Goal: Task Accomplishment & Management: Use online tool/utility

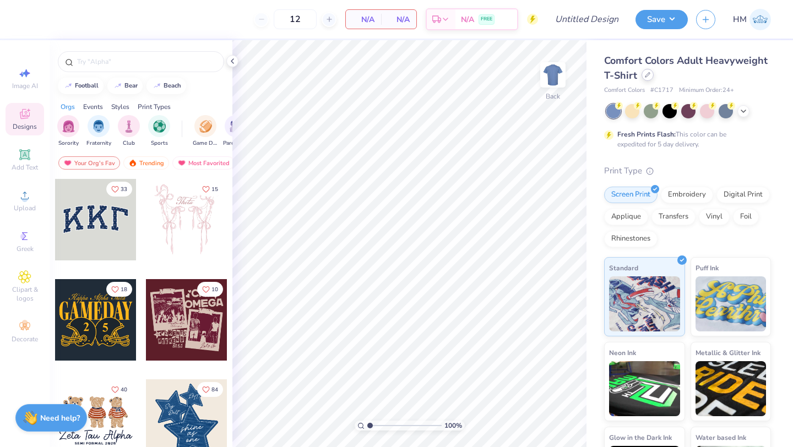
click at [651, 78] on div at bounding box center [648, 75] width 12 height 12
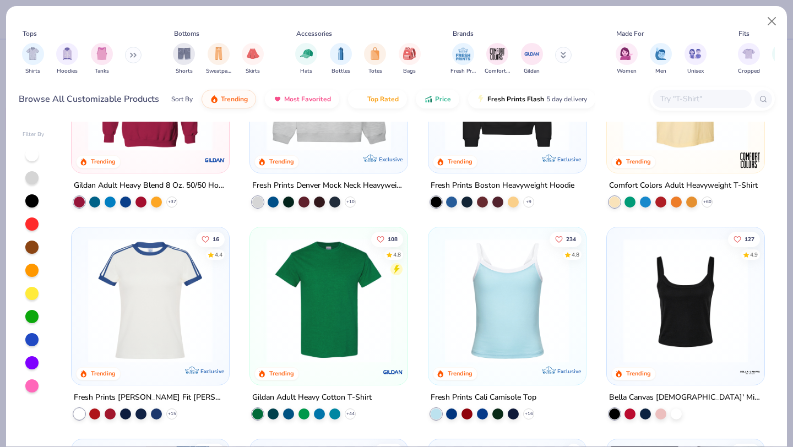
scroll to position [115, 0]
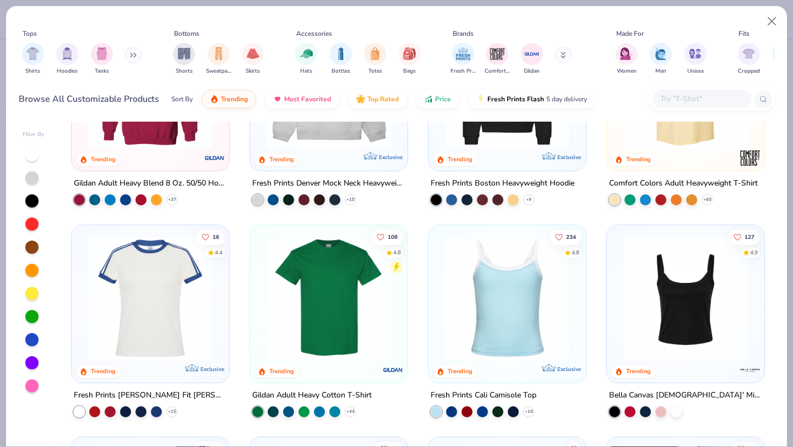
click at [633, 304] on img at bounding box center [686, 298] width 136 height 125
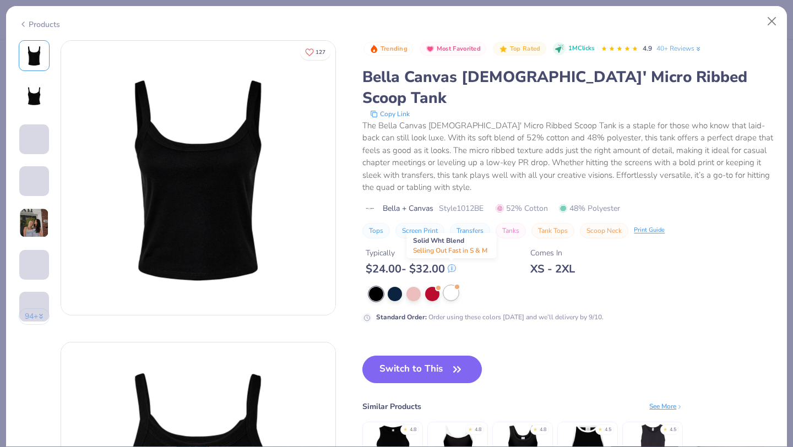
click at [450, 286] on div at bounding box center [451, 293] width 14 height 14
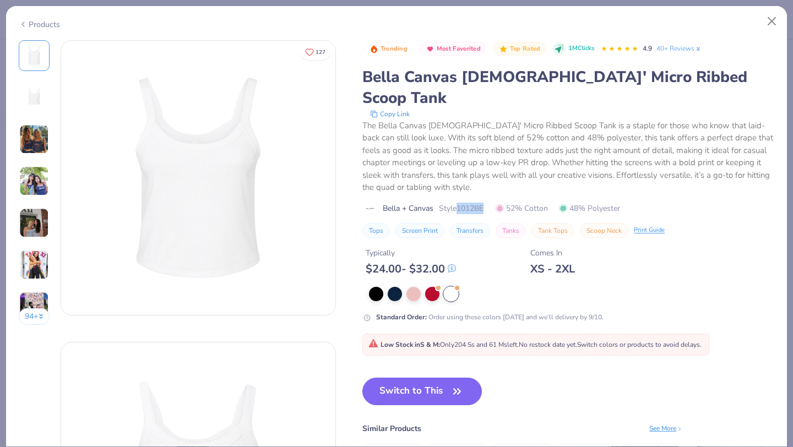
drag, startPoint x: 460, startPoint y: 188, endPoint x: 493, endPoint y: 186, distance: 33.1
click at [493, 203] on div "Bella + Canvas Style 1012BE 52% Cotton 48% Polyester" at bounding box center [569, 209] width 412 height 12
copy span "1012BE"
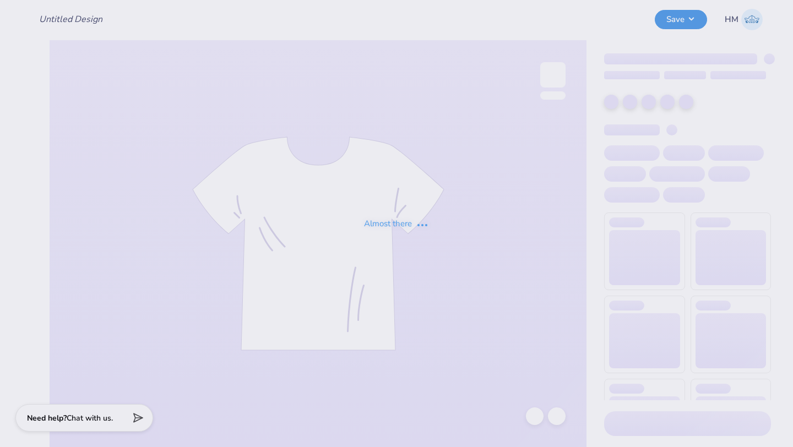
type input "SDT COB Bid Day Design"
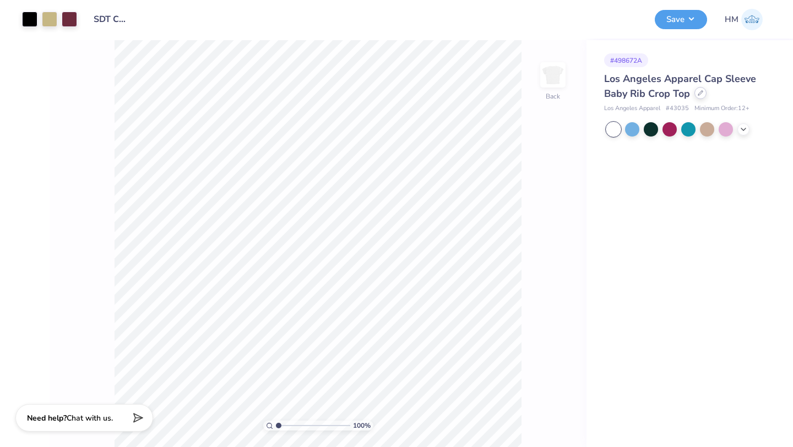
click at [704, 93] on div at bounding box center [701, 93] width 12 height 12
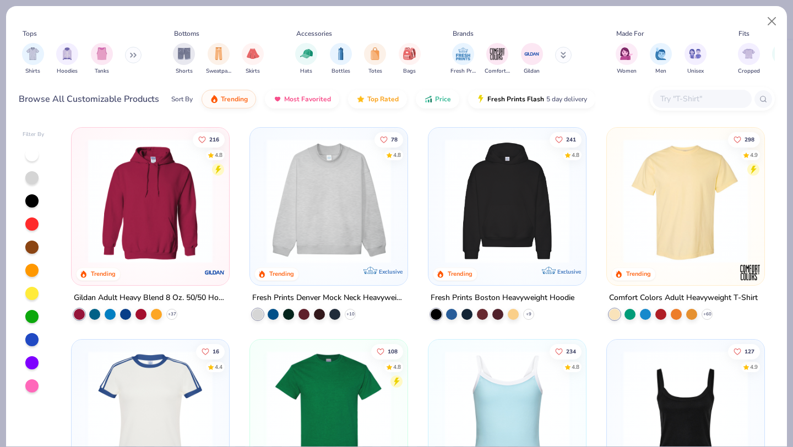
click at [726, 447] on div "Tops Shirts Hoodies Tanks Bottoms Shorts Sweatpants Skirts Accessories Hats Bot…" at bounding box center [397, 227] width 782 height 442
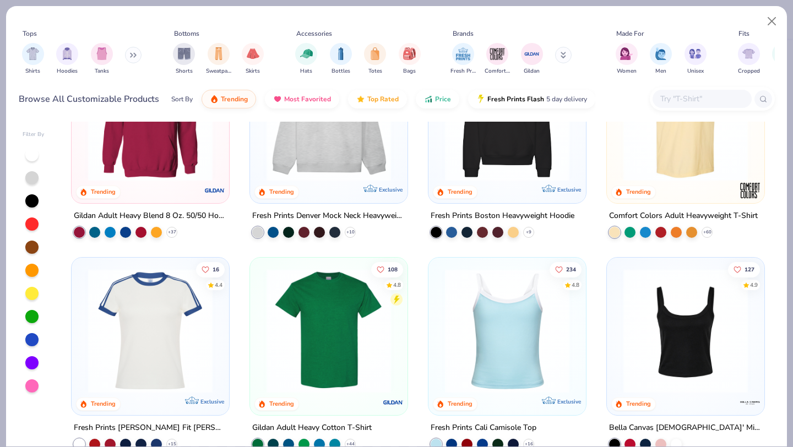
scroll to position [86, 0]
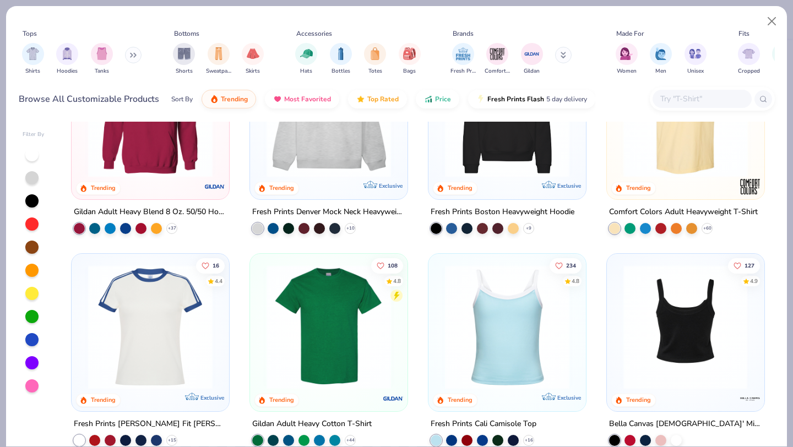
click at [639, 337] on div at bounding box center [686, 327] width 406 height 125
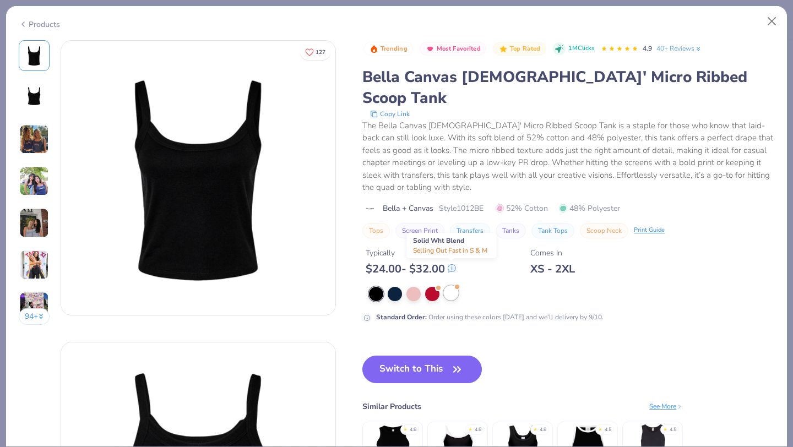
click at [456, 286] on div at bounding box center [451, 293] width 14 height 14
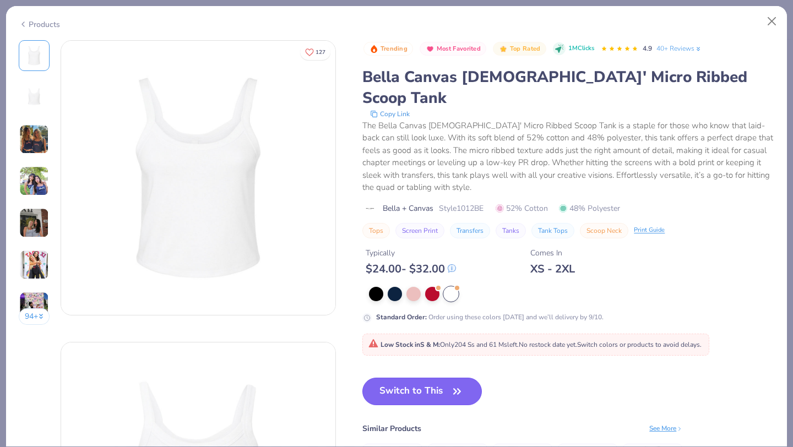
click at [433, 378] on button "Switch to This" at bounding box center [423, 392] width 120 height 28
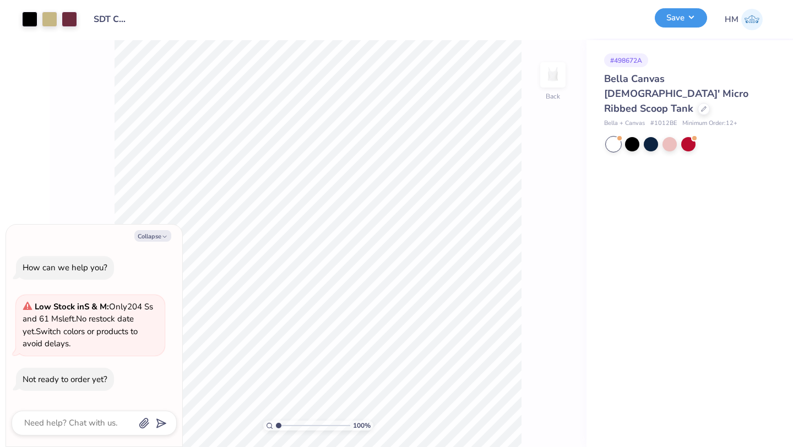
click at [671, 15] on button "Save" at bounding box center [681, 17] width 52 height 19
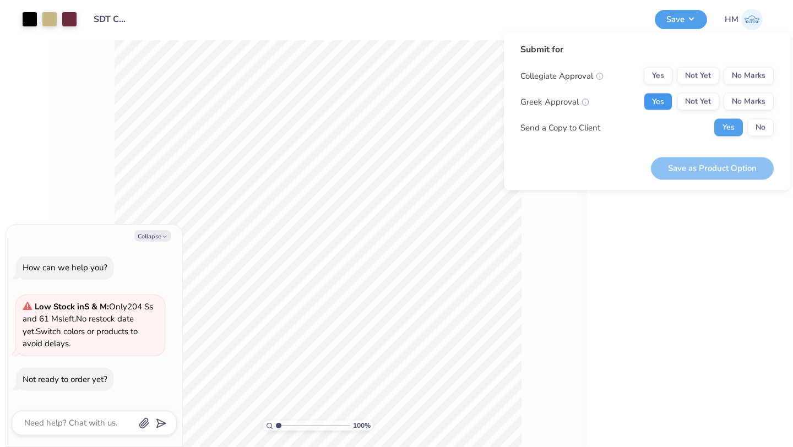
click at [660, 104] on button "Yes" at bounding box center [658, 102] width 29 height 18
click at [752, 84] on div "Collegiate Approval Yes Not Yet No Marks Greek Approval Yes Not Yet No Marks Se…" at bounding box center [647, 101] width 253 height 69
click at [752, 80] on button "No Marks" at bounding box center [749, 76] width 50 height 18
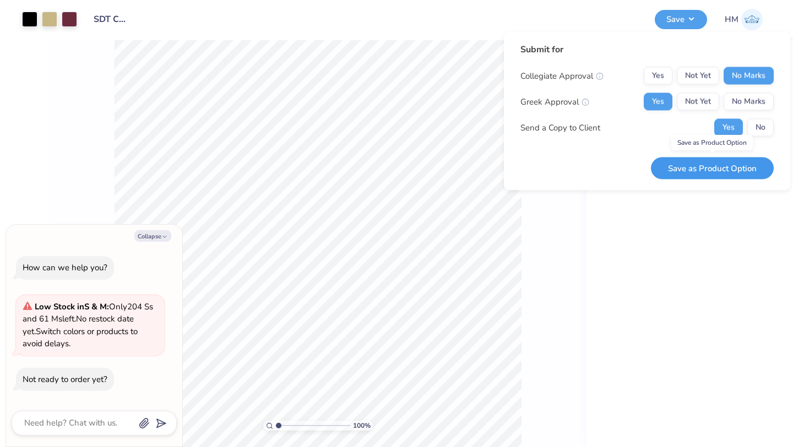
click at [719, 174] on button "Save as Product Option" at bounding box center [712, 168] width 123 height 23
type textarea "x"
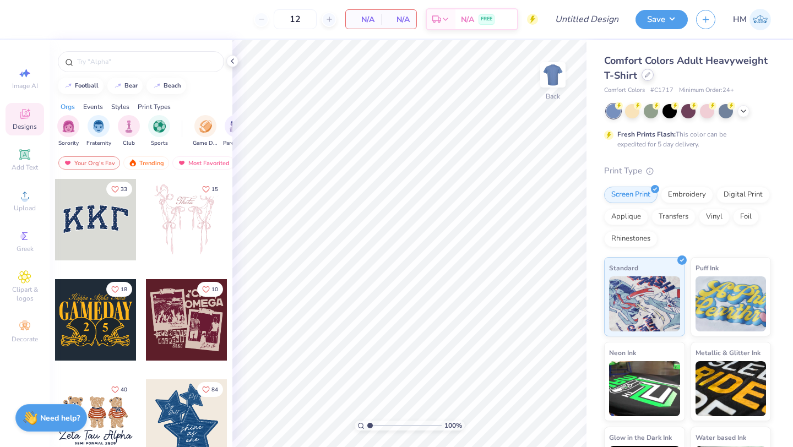
click at [649, 80] on div at bounding box center [648, 75] width 12 height 12
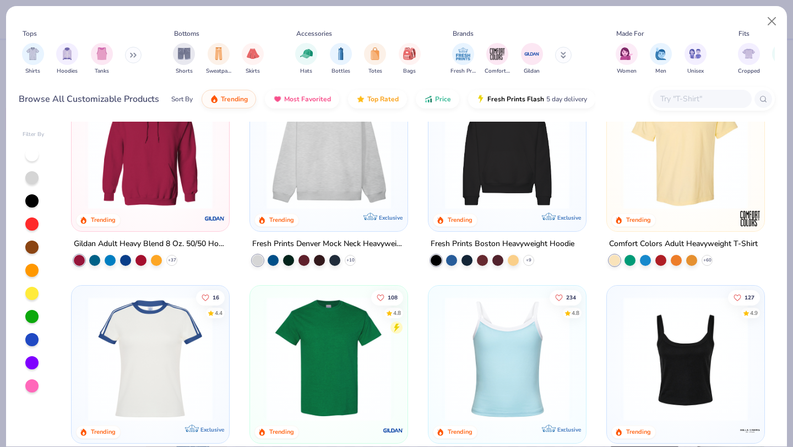
scroll to position [60, 0]
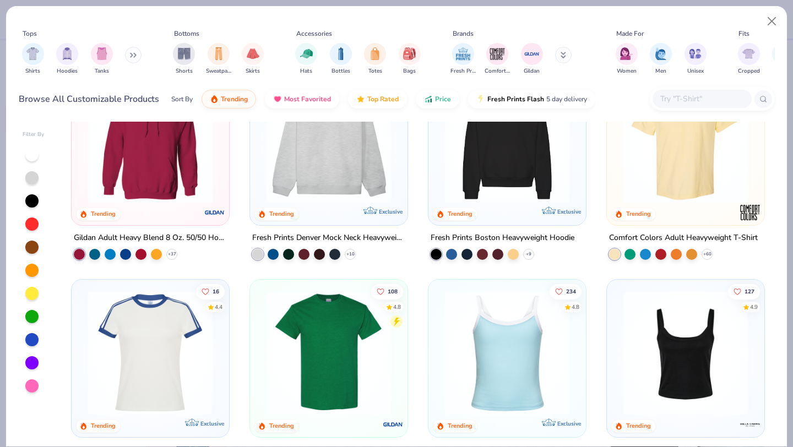
click at [675, 354] on img at bounding box center [686, 353] width 136 height 125
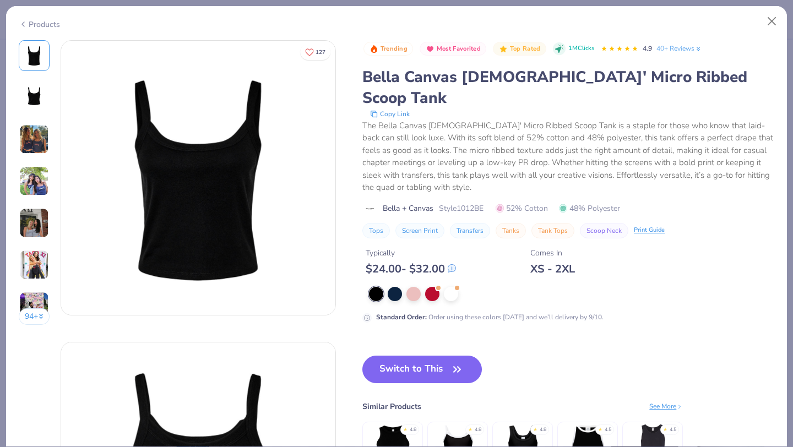
click at [476, 203] on span "Style 1012BE" at bounding box center [461, 209] width 45 height 12
copy span "1012BE"
click at [462, 287] on div "Standard Order : Order using these colors today and we’ll delivery by 9/10." at bounding box center [569, 305] width 412 height 36
click at [456, 286] on div at bounding box center [451, 293] width 14 height 14
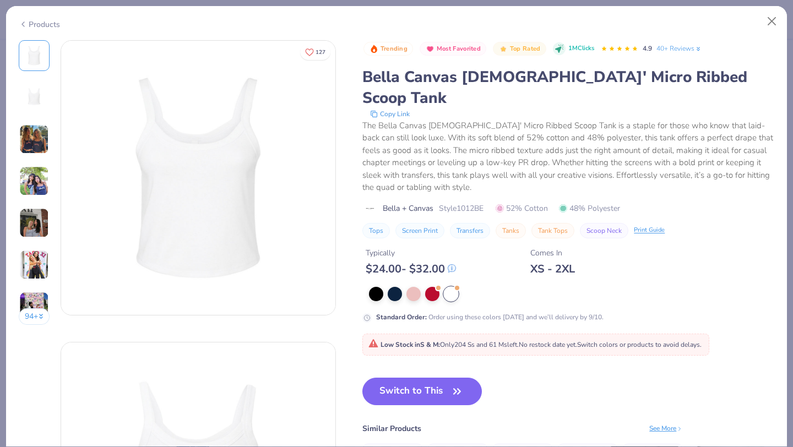
click at [424, 341] on strong "Low Stock in S & M :" at bounding box center [411, 345] width 60 height 9
click at [394, 341] on strong "Low Stock in S & M :" at bounding box center [411, 345] width 60 height 9
click at [769, 26] on button "Close" at bounding box center [772, 21] width 21 height 21
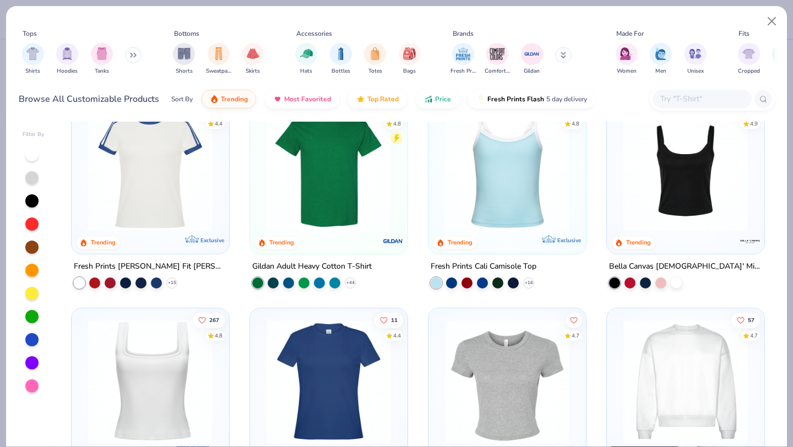
scroll to position [197, 0]
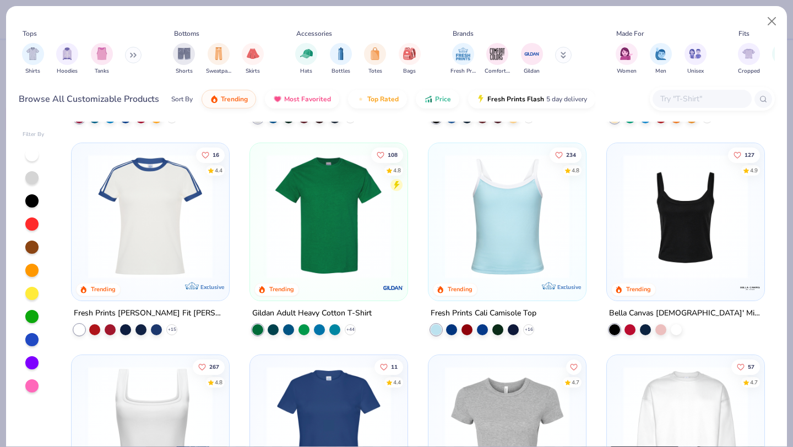
click at [682, 251] on img at bounding box center [686, 216] width 136 height 125
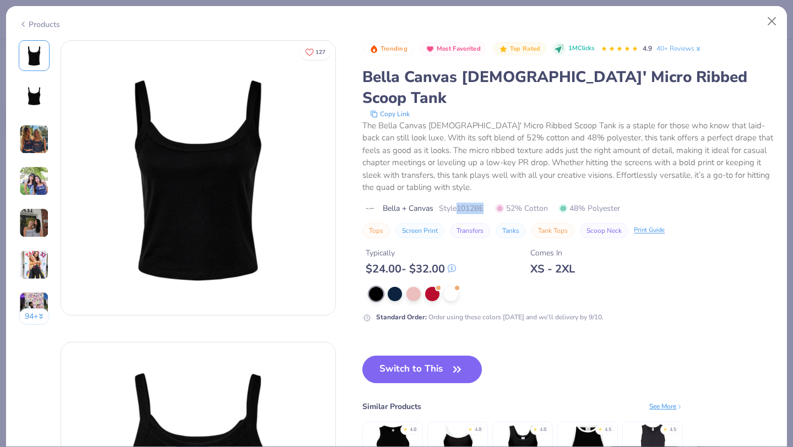
drag, startPoint x: 461, startPoint y: 189, endPoint x: 503, endPoint y: 185, distance: 42.1
click at [503, 203] on div "Bella + Canvas Style 1012BE 52% Cotton 48% Polyester" at bounding box center [569, 209] width 412 height 12
copy span "1012BE"
click at [508, 259] on div "Trending Most Favorited Top Rated 1M Clicks 4.9 40+ Reviews Bella Canvas Ladies…" at bounding box center [569, 181] width 412 height 283
click at [771, 34] on div "Products" at bounding box center [396, 20] width 781 height 29
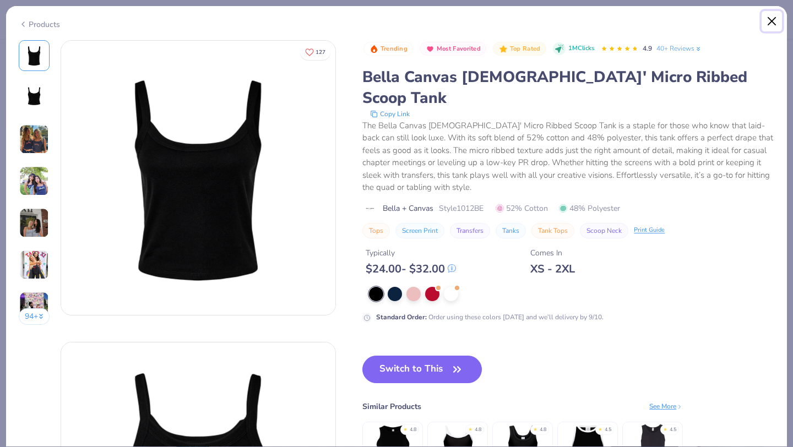
click at [771, 23] on button "Close" at bounding box center [772, 21] width 21 height 21
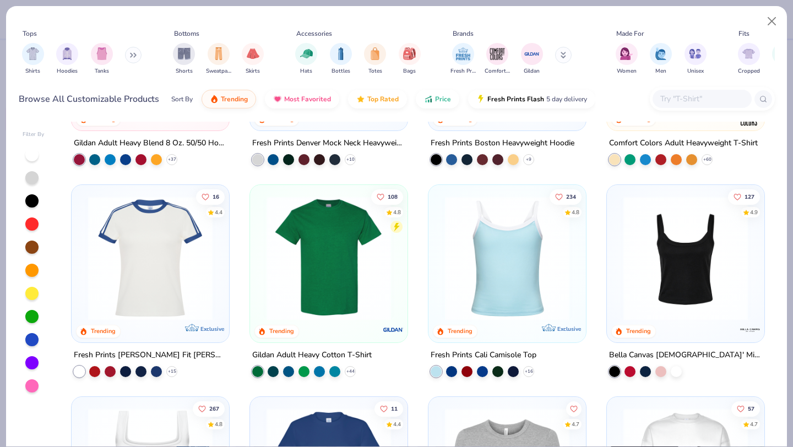
scroll to position [154, 0]
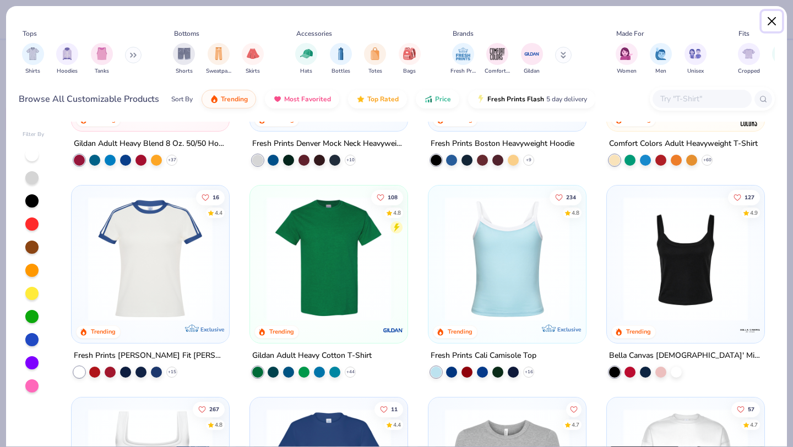
click at [769, 23] on button "Close" at bounding box center [772, 21] width 21 height 21
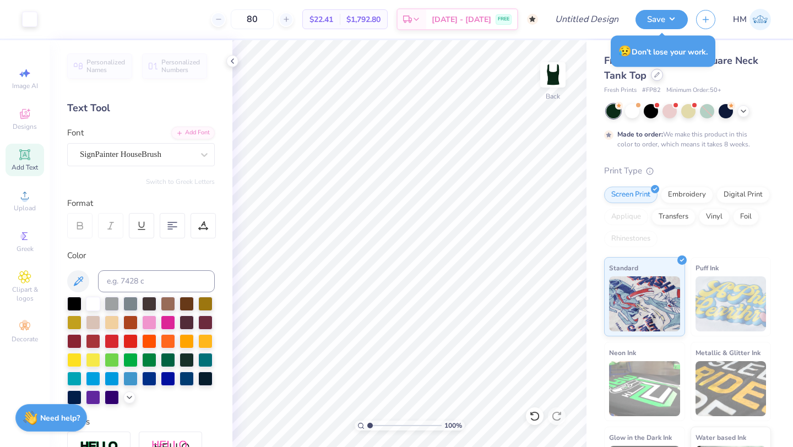
click at [654, 80] on div "Fresh Prints Sydney Square Neck Tank Top" at bounding box center [687, 68] width 167 height 30
click at [657, 85] on div "Fresh Prints Sydney Square Neck Tank Top Fresh Prints # FP82 Minimum Order: 50 +" at bounding box center [687, 74] width 167 height 42
click at [657, 81] on div "Fresh Prints Sydney Square Neck Tank Top" at bounding box center [687, 68] width 167 height 30
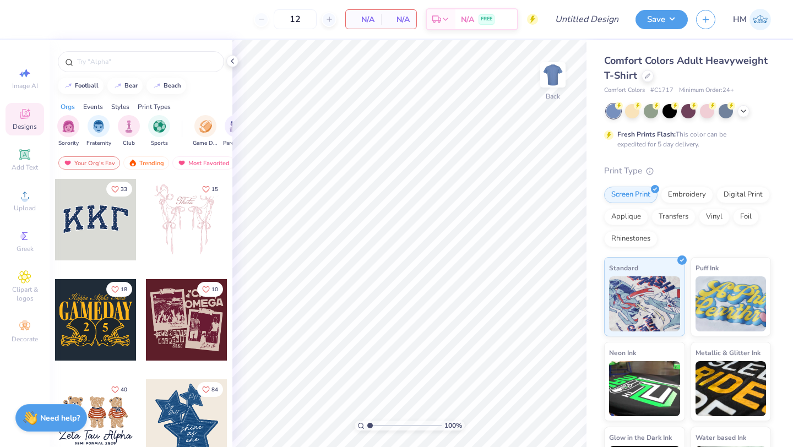
click at [649, 83] on div "Comfort Colors Adult Heavyweight T-Shirt Comfort Colors # C1717 Minimum Order: …" at bounding box center [687, 74] width 167 height 42
click at [649, 82] on div "Comfort Colors Adult Heavyweight T-Shirt" at bounding box center [687, 68] width 167 height 30
click at [645, 74] on icon at bounding box center [648, 75] width 6 height 6
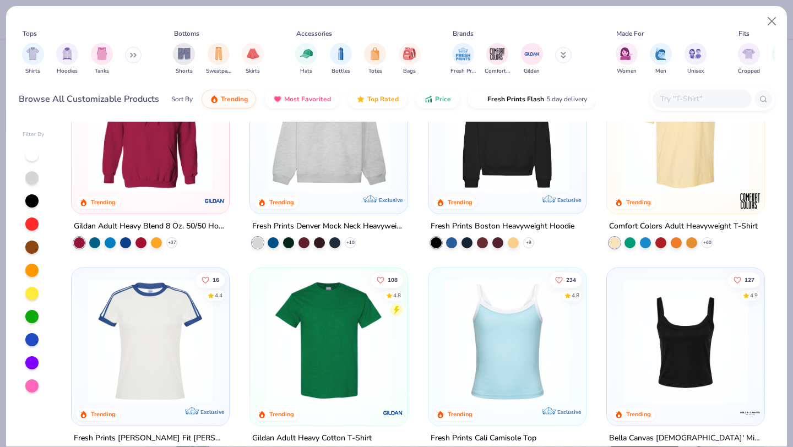
scroll to position [74, 0]
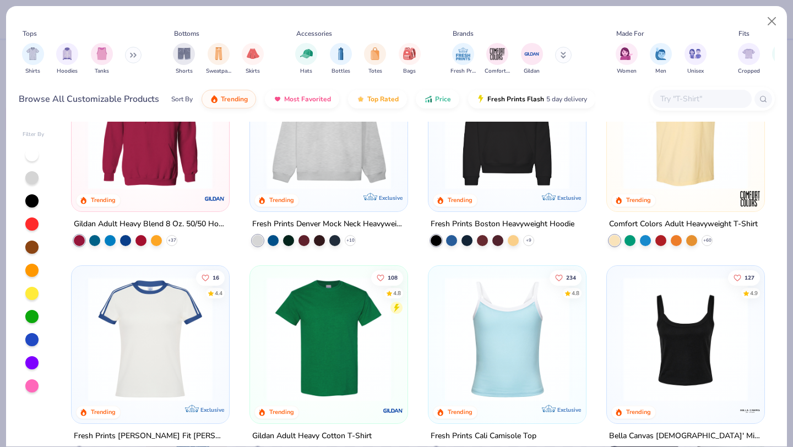
click at [672, 332] on img at bounding box center [686, 339] width 136 height 125
